Goal: Download file/media

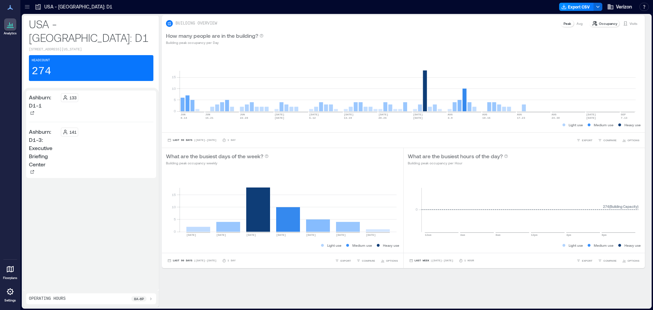
click at [9, 6] on icon at bounding box center [10, 7] width 8 height 8
click at [24, 4] on icon at bounding box center [27, 6] width 7 height 7
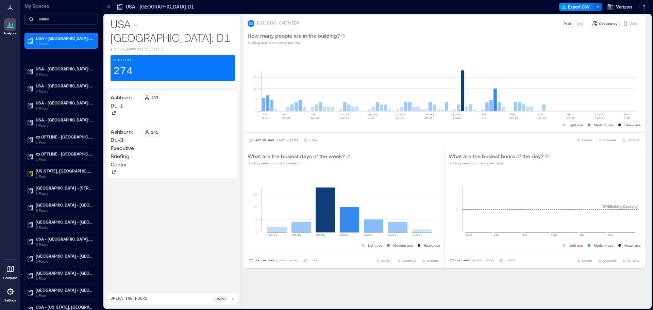
click at [56, 15] on input at bounding box center [60, 19] width 73 height 11
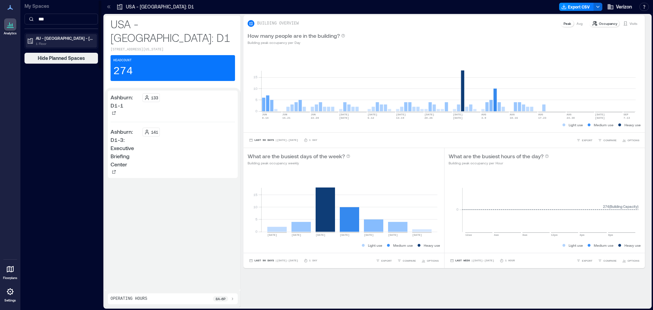
type input "***"
click at [54, 37] on p "AU - [GEOGRAPHIC_DATA] - [GEOGRAPHIC_DATA] - [STREET_ADDRESS]" at bounding box center [64, 37] width 57 height 5
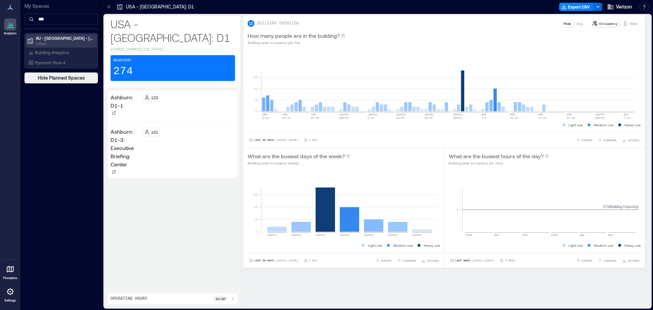
click at [63, 47] on div "AU - [GEOGRAPHIC_DATA] - [GEOGRAPHIC_DATA] - [STREET_ADDRESS]" at bounding box center [60, 41] width 71 height 14
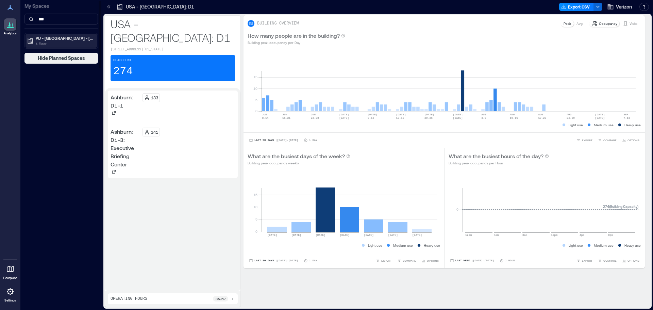
click at [69, 34] on div "AU - [GEOGRAPHIC_DATA] - [GEOGRAPHIC_DATA] - [STREET_ADDRESS]" at bounding box center [60, 41] width 71 height 14
click at [63, 52] on p "Building Analytics" at bounding box center [52, 52] width 34 height 5
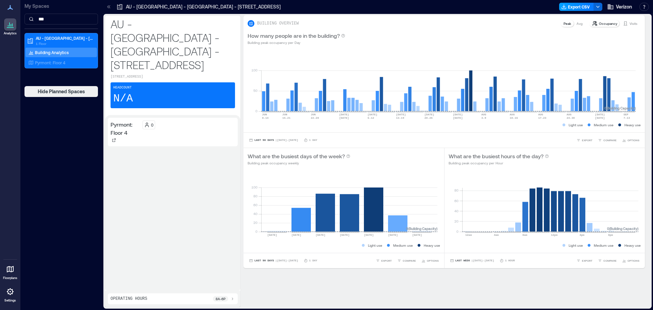
click at [582, 8] on button "Export CSV" at bounding box center [576, 7] width 35 height 8
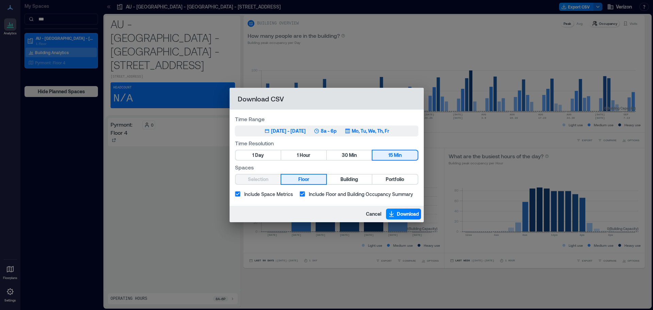
click at [278, 133] on div "[DATE] - [DATE]" at bounding box center [288, 130] width 35 height 7
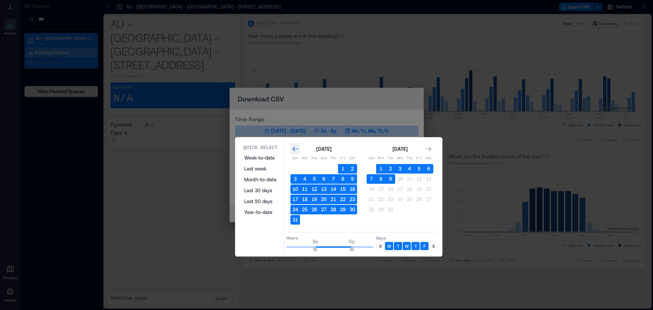
click at [295, 149] on icon "Go to previous month" at bounding box center [295, 148] width 6 height 5
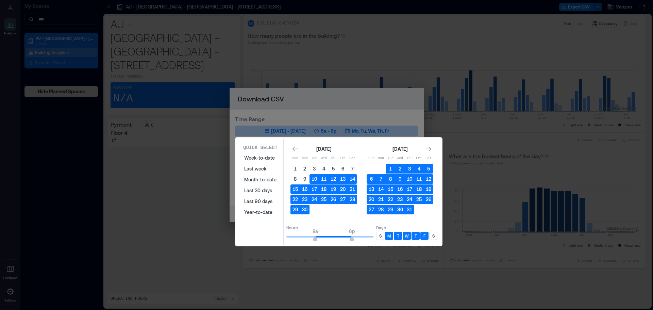
click at [397, 210] on button "30" at bounding box center [400, 210] width 10 height 10
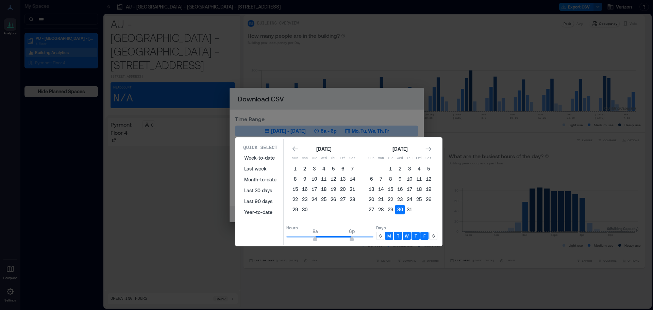
click at [399, 207] on button "30" at bounding box center [400, 210] width 10 height 10
click at [401, 211] on button "30" at bounding box center [400, 210] width 10 height 10
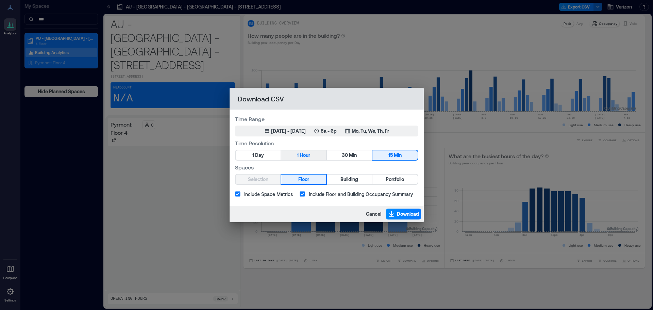
click at [311, 156] on button "1 Hour" at bounding box center [303, 155] width 45 height 10
click at [410, 213] on span "Download" at bounding box center [408, 213] width 22 height 7
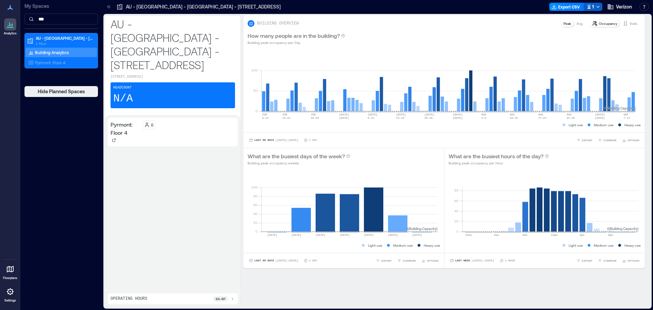
click at [591, 7] on div "1" at bounding box center [589, 7] width 7 height 8
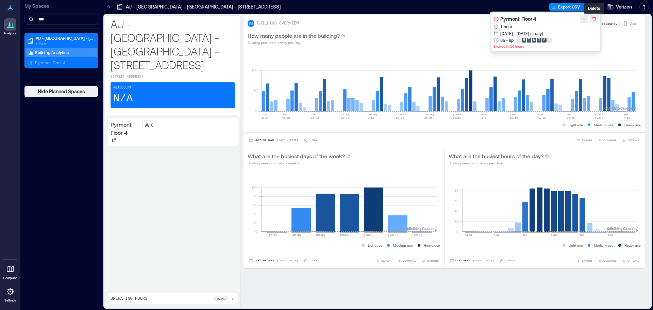
click at [596, 20] on icon "button" at bounding box center [593, 18] width 5 height 5
click at [591, 20] on icon "button" at bounding box center [593, 18] width 5 height 5
click at [592, 20] on icon "button" at bounding box center [593, 18] width 5 height 5
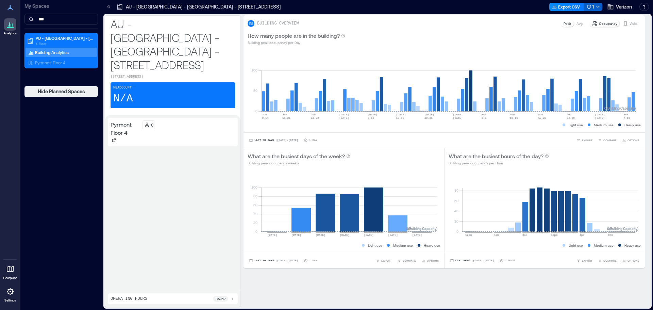
click at [443, 13] on div "AU - [GEOGRAPHIC_DATA] - Pyrmont - [STREET_ADDRESS] Export CSV 1 Verizon Resour…" at bounding box center [377, 7] width 551 height 14
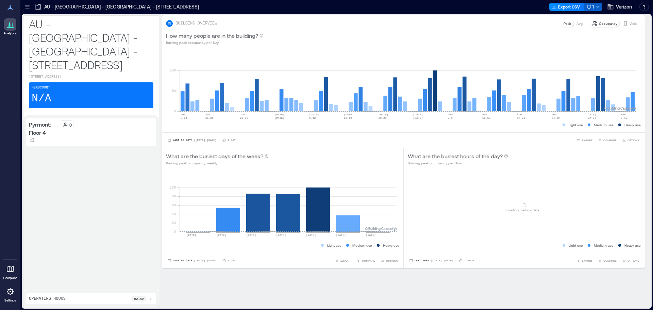
click at [597, 6] on icon "button" at bounding box center [597, 6] width 5 height 5
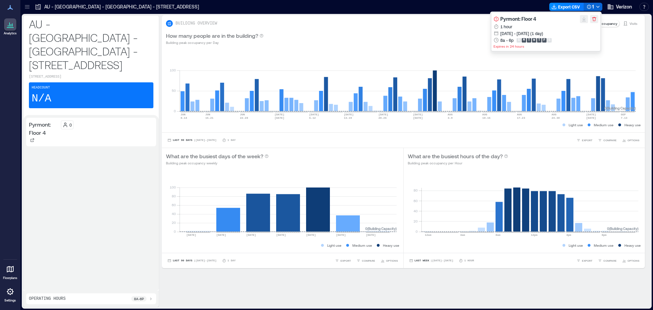
click at [595, 19] on icon "button" at bounding box center [593, 18] width 5 height 5
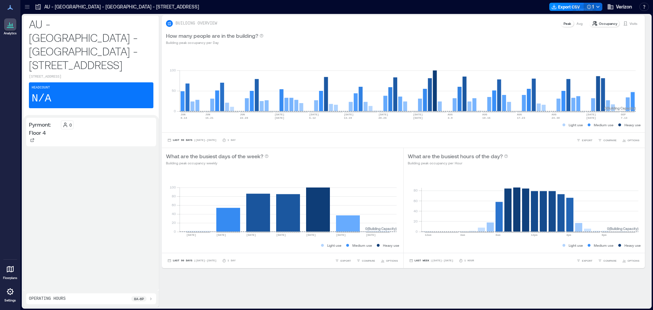
click at [421, 31] on div "How many people are in the building? Building peak occupancy per Day" at bounding box center [403, 39] width 483 height 22
